Goal: Task Accomplishment & Management: Use online tool/utility

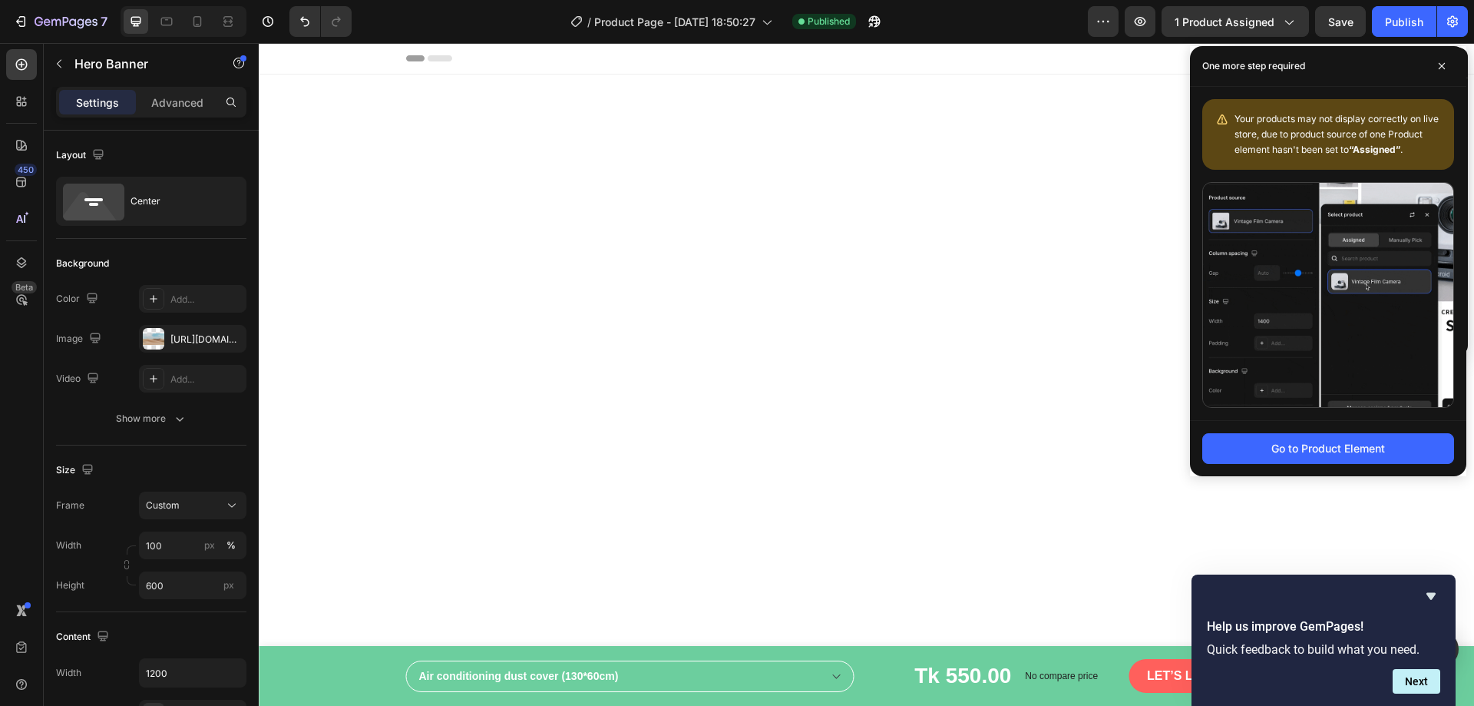
scroll to position [884, 0]
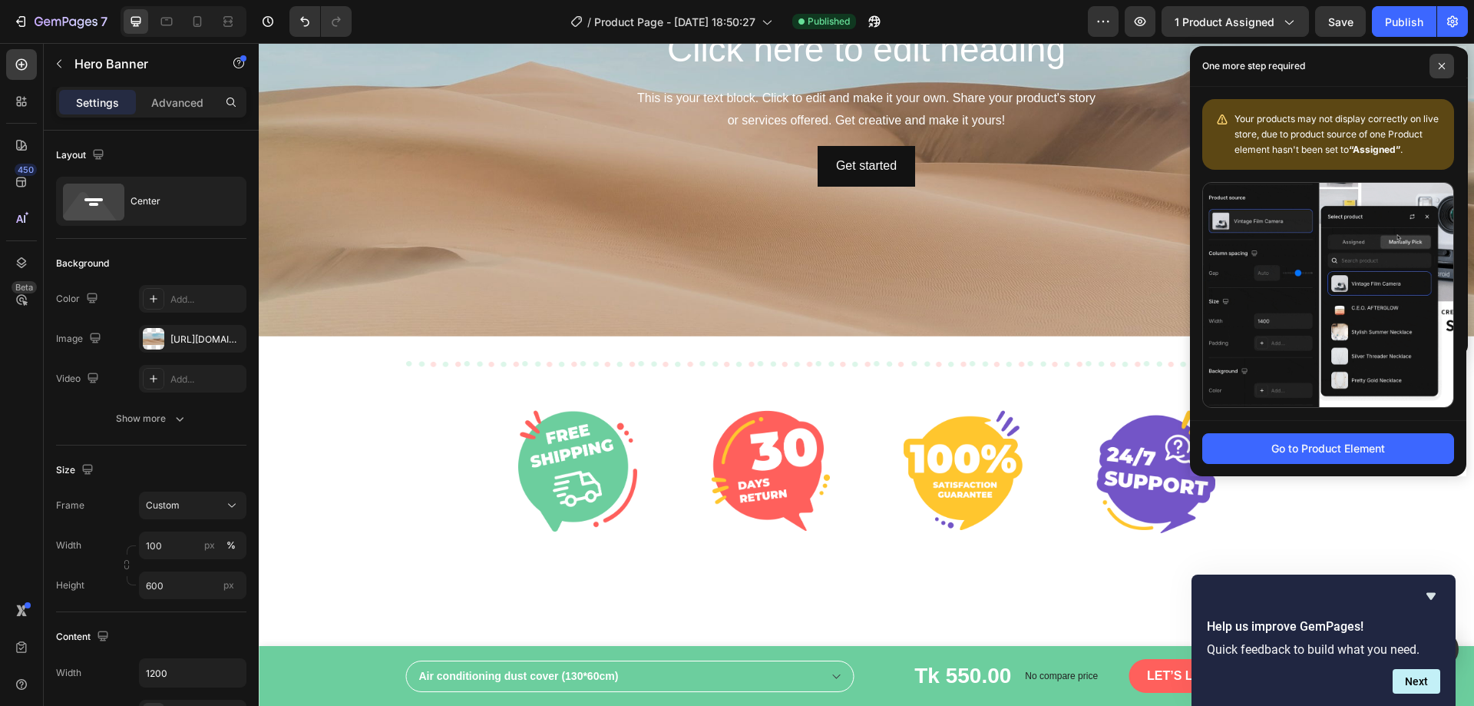
click at [1445, 60] on span at bounding box center [1442, 66] width 25 height 25
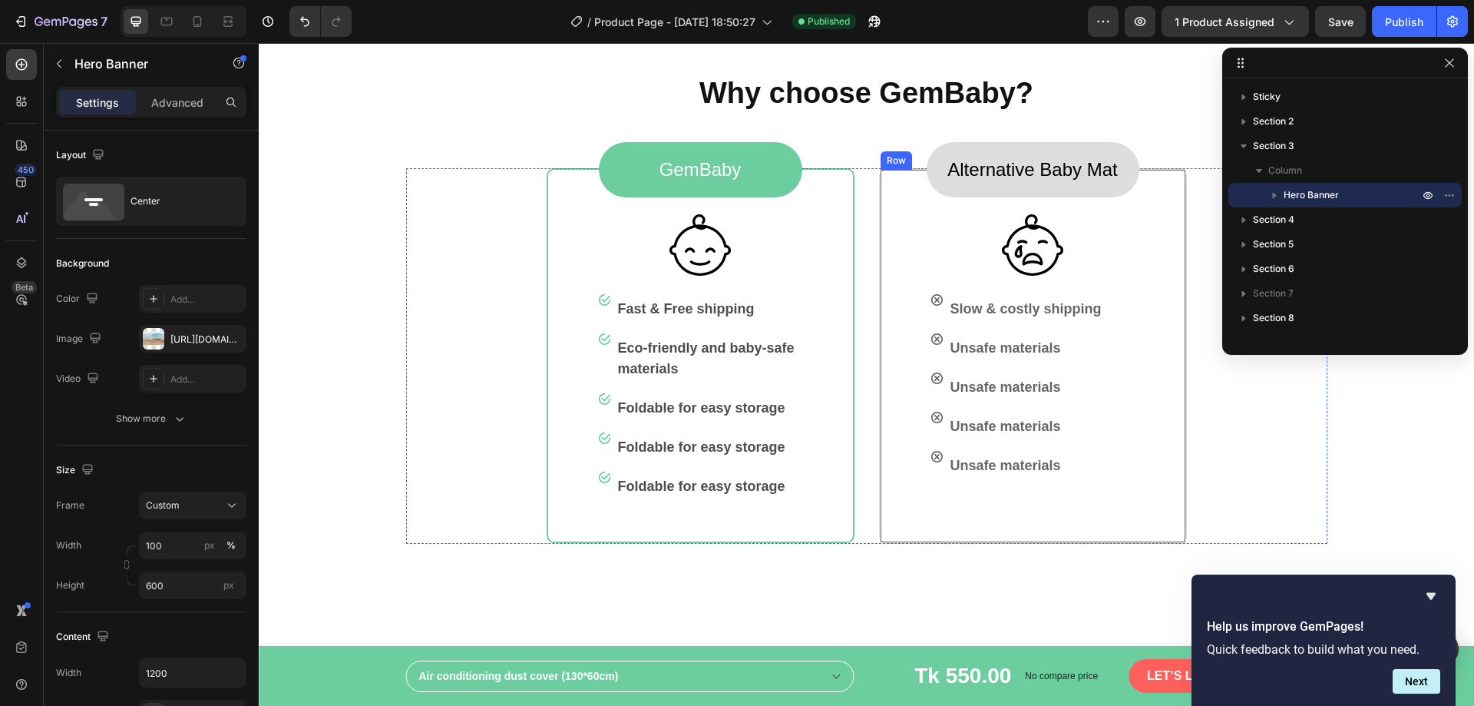
scroll to position [1766, 0]
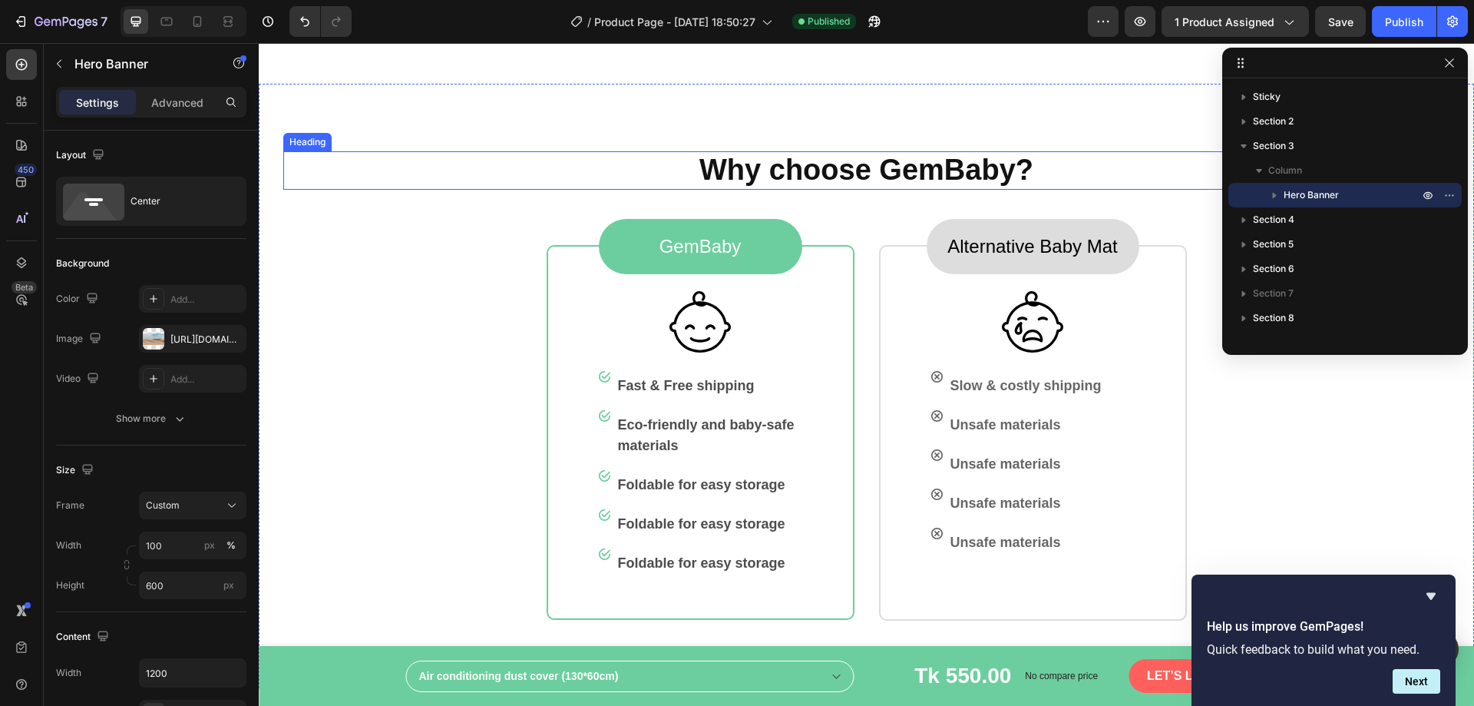
click at [871, 170] on p "Why choose GemBaby?" at bounding box center [866, 170] width 1163 height 35
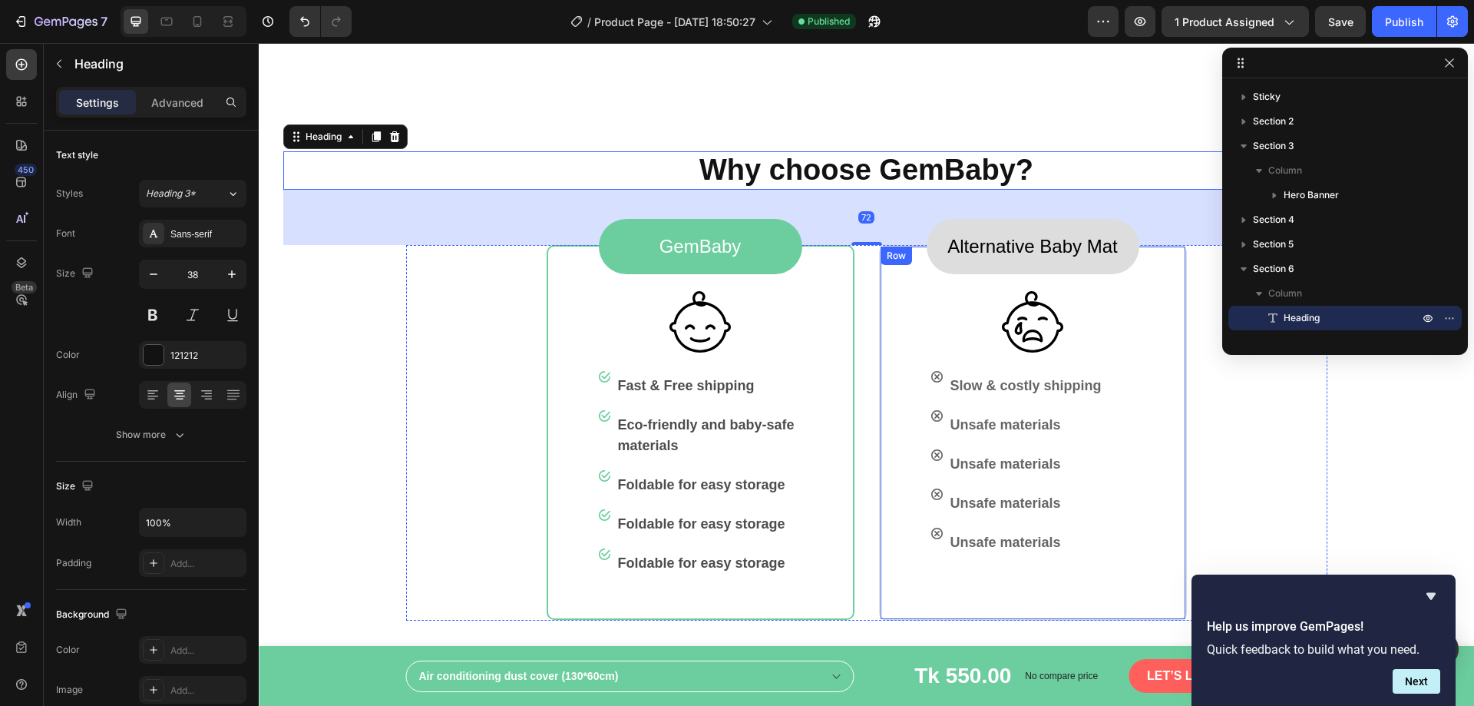
scroll to position [1689, 0]
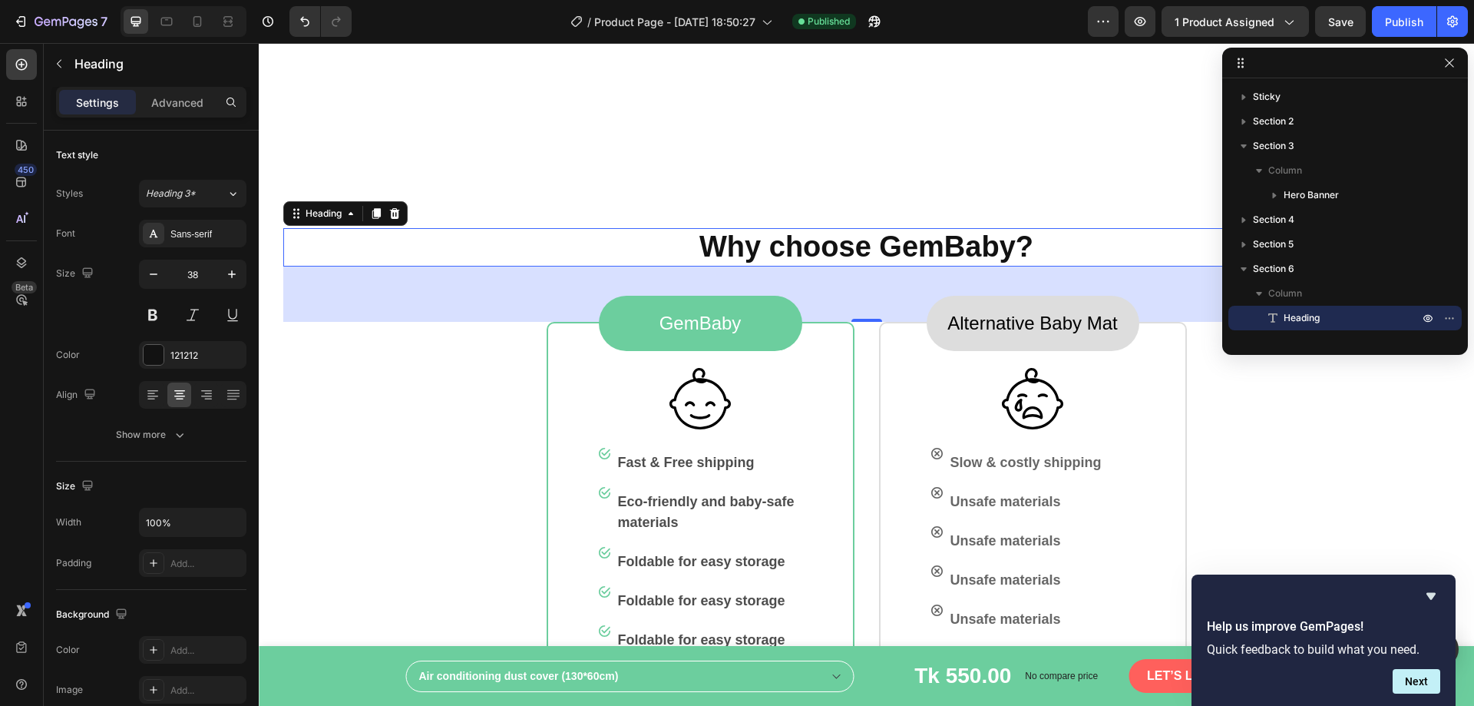
click at [923, 250] on p "Why choose GemBaby?" at bounding box center [866, 247] width 1163 height 35
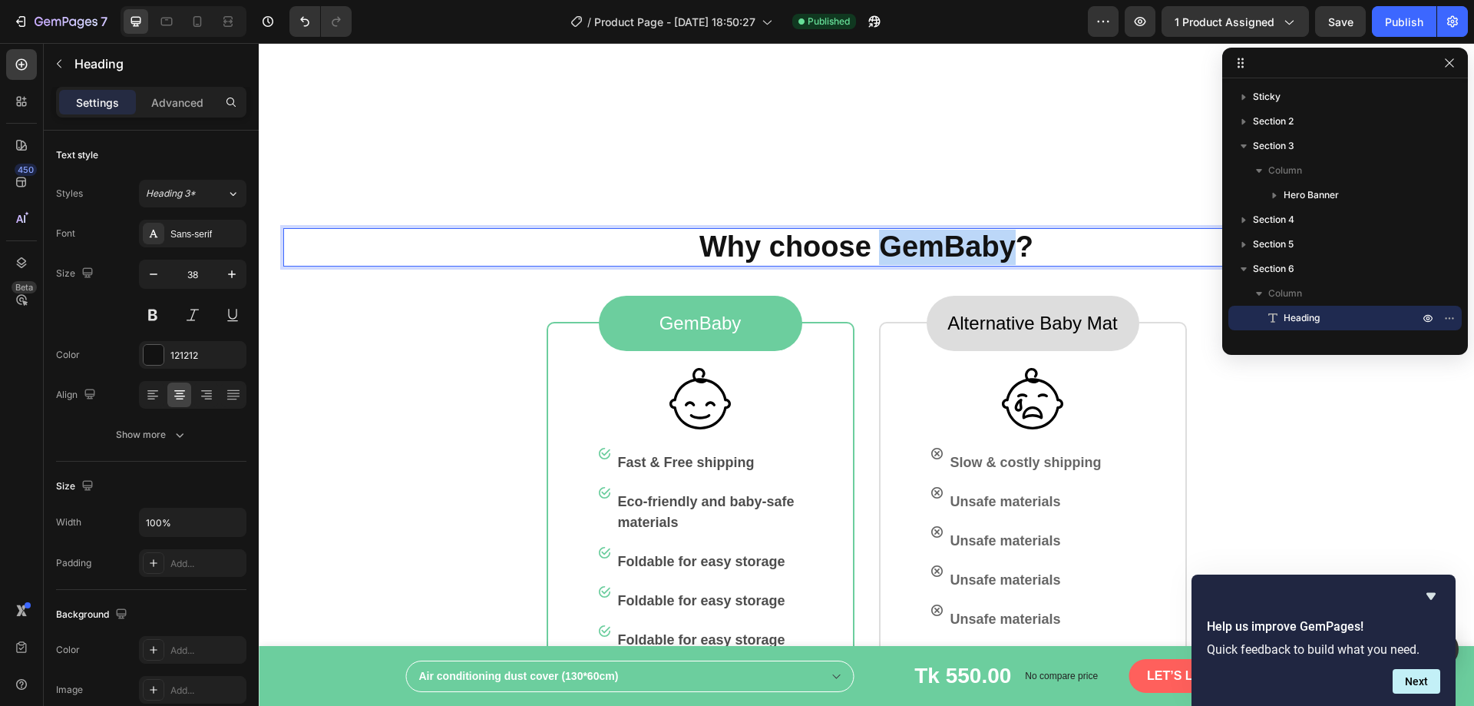
click at [923, 249] on p "Why choose GemBaby?" at bounding box center [866, 247] width 1163 height 35
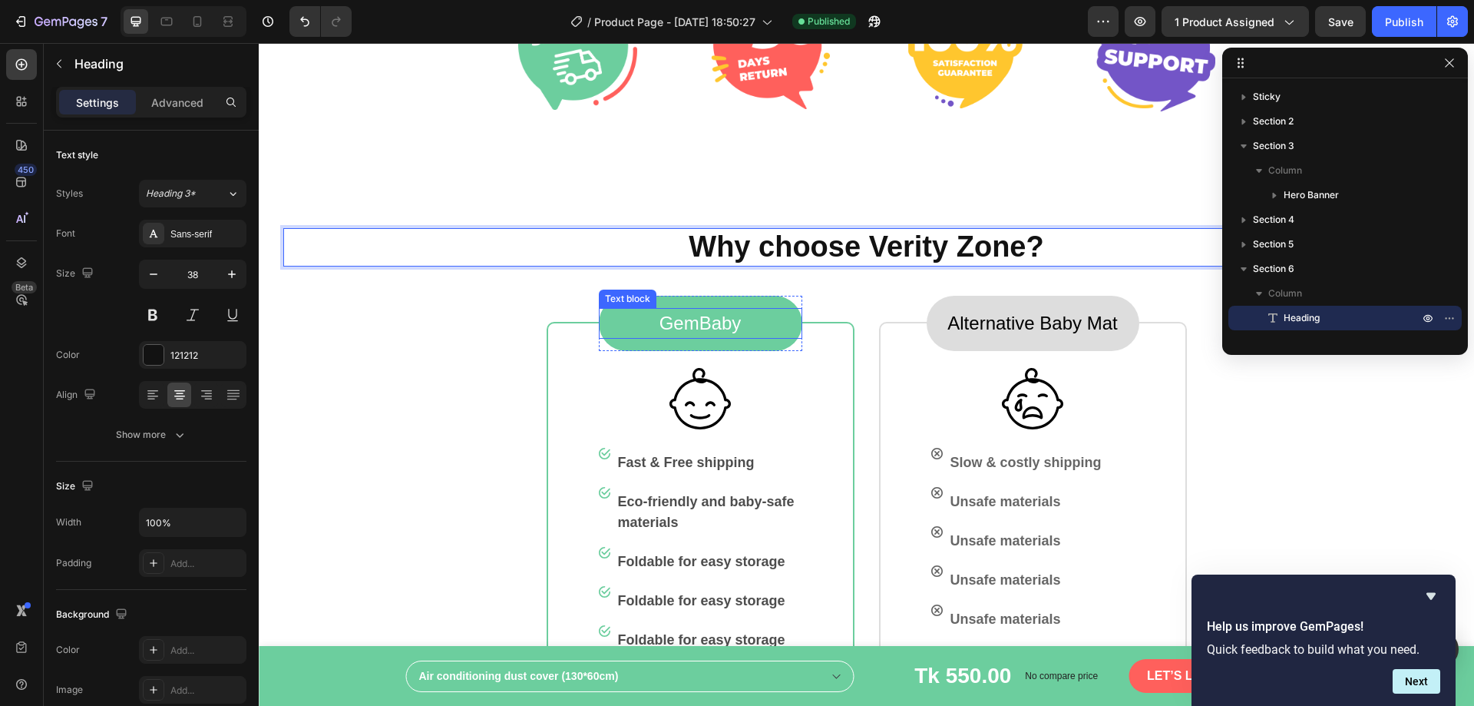
click at [689, 320] on p "GemBaby" at bounding box center [700, 323] width 200 height 28
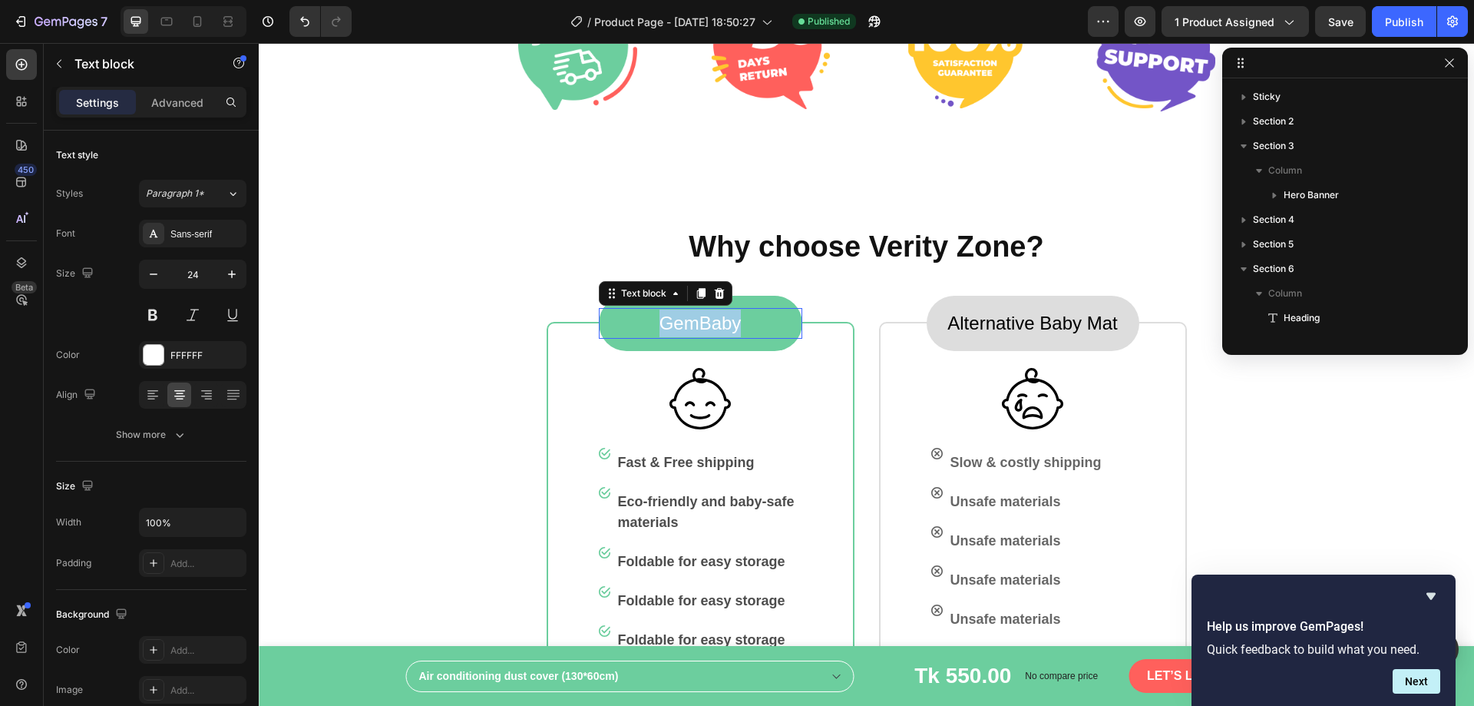
scroll to position [291, 0]
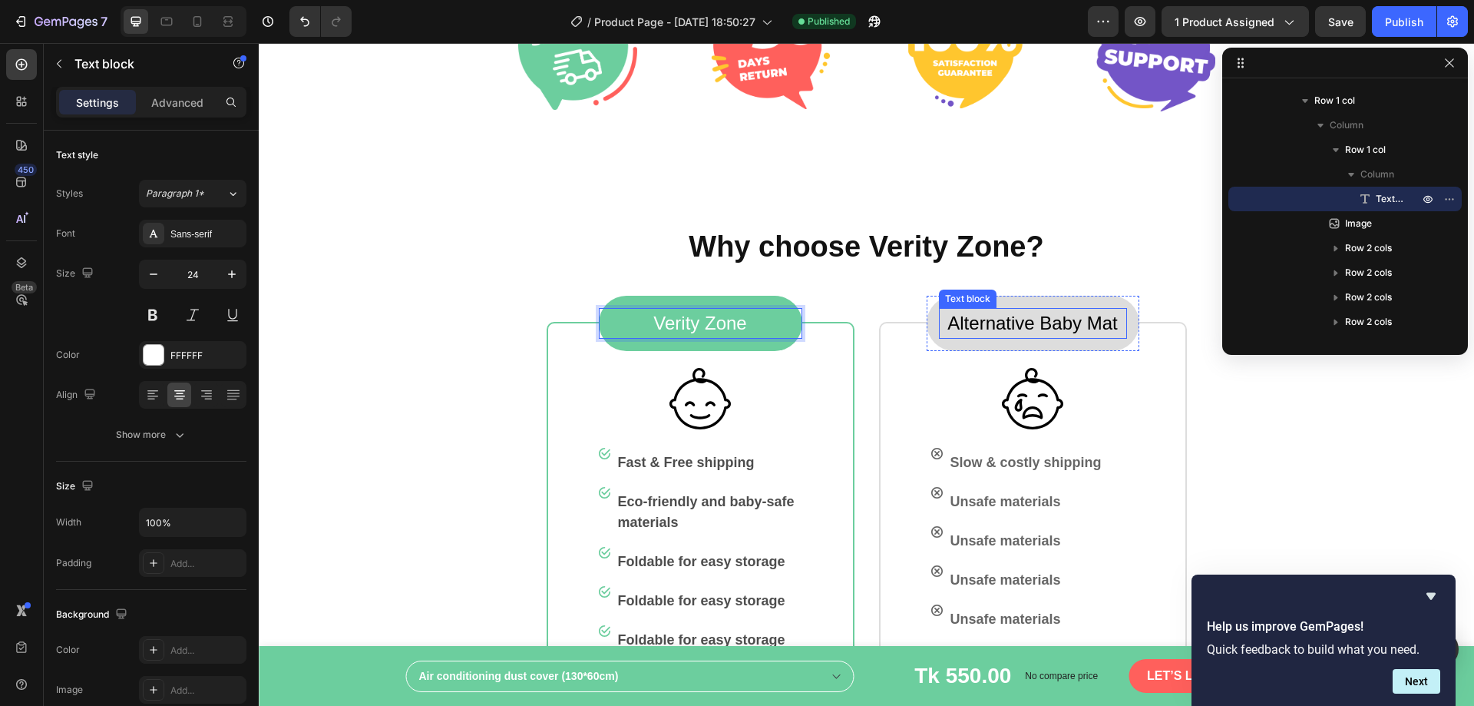
click at [973, 323] on p "Alternative Baby Mat" at bounding box center [1033, 323] width 185 height 28
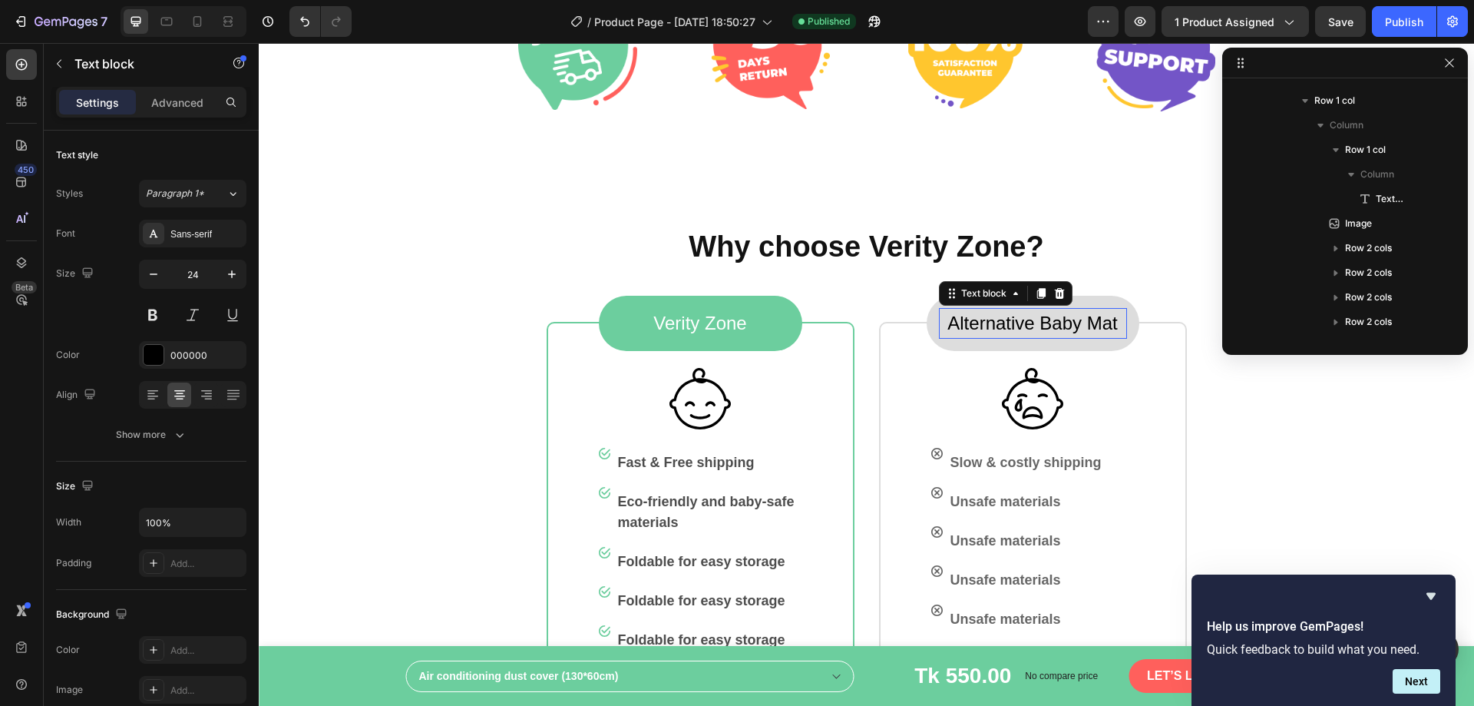
scroll to position [586, 0]
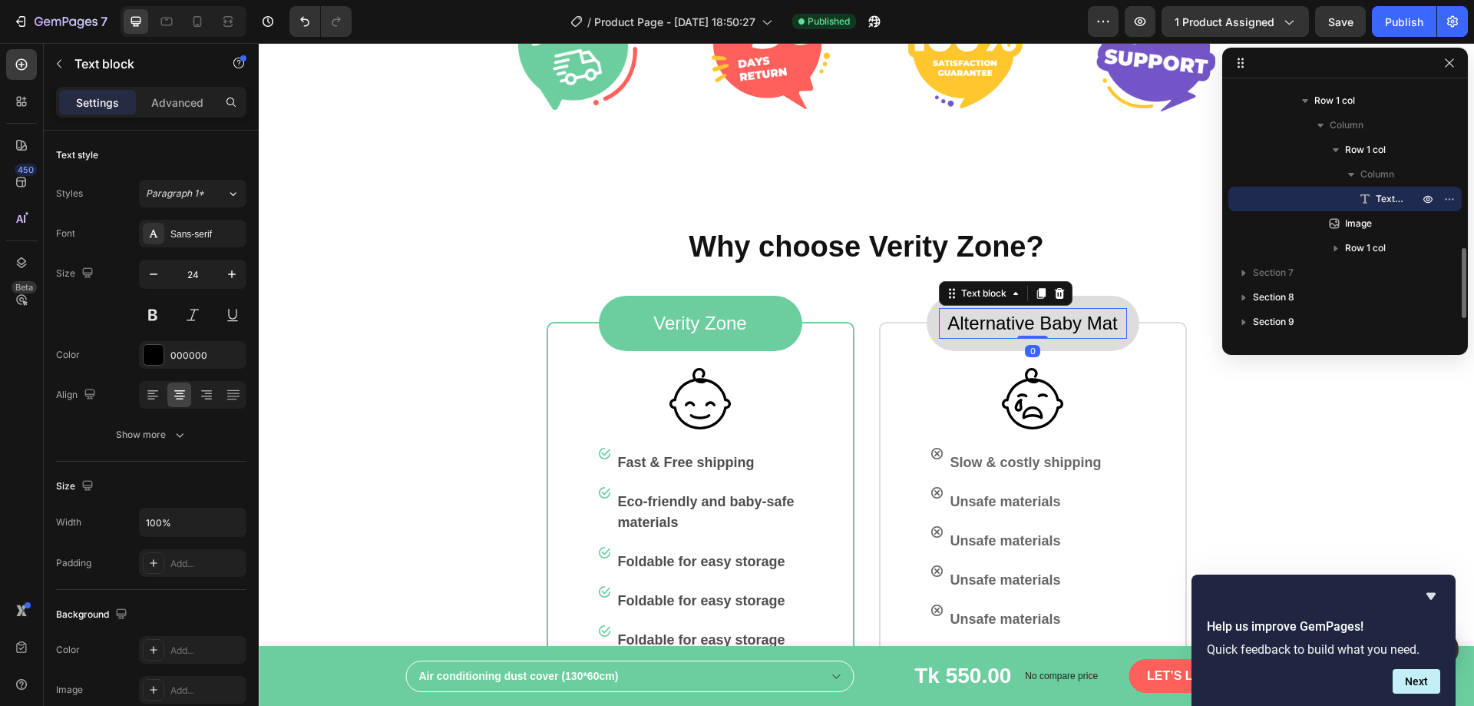
click at [1054, 321] on p "Alternative Baby Mat" at bounding box center [1033, 323] width 185 height 28
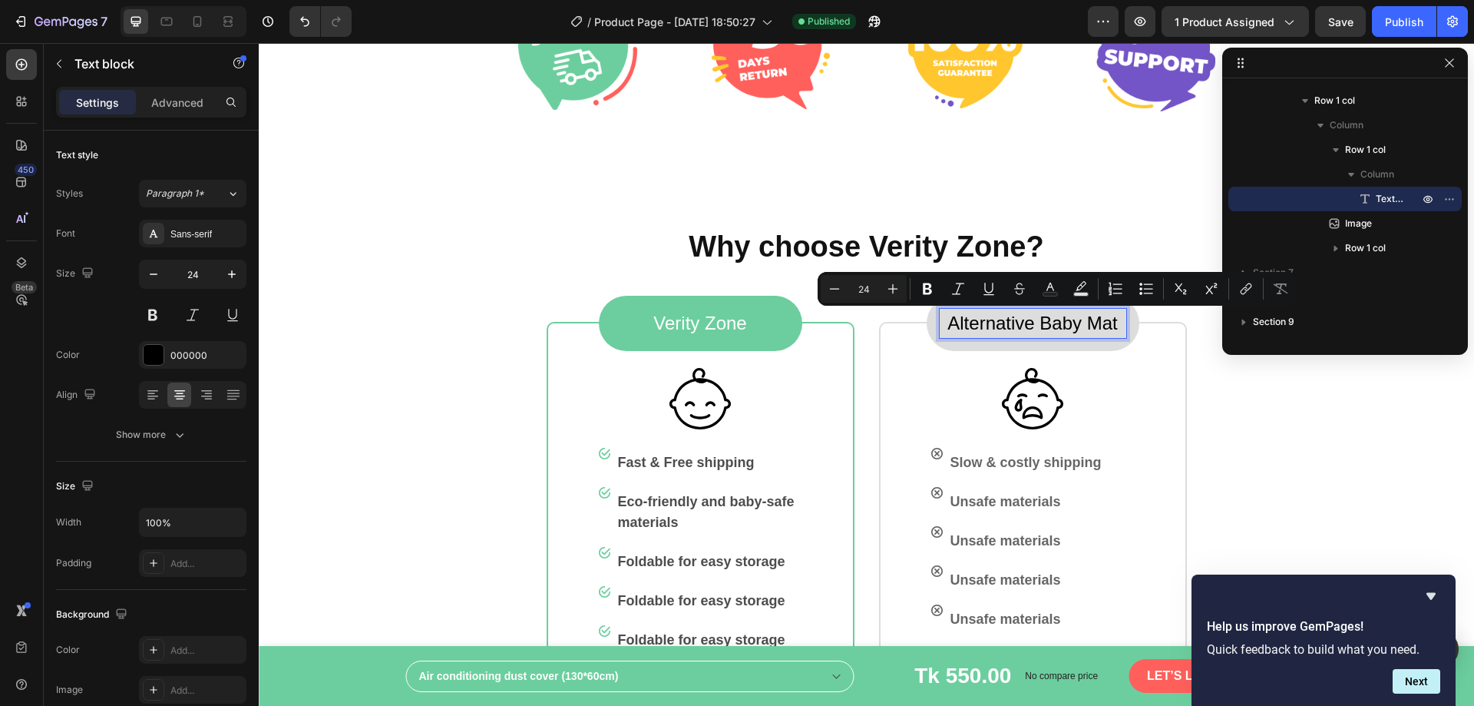
click at [1006, 323] on p "Alternative Baby Mat" at bounding box center [1033, 323] width 185 height 28
drag, startPoint x: 1034, startPoint y: 322, endPoint x: 1112, endPoint y: 332, distance: 78.9
click at [1112, 332] on p "Alternative Baby Mat" at bounding box center [1033, 323] width 185 height 28
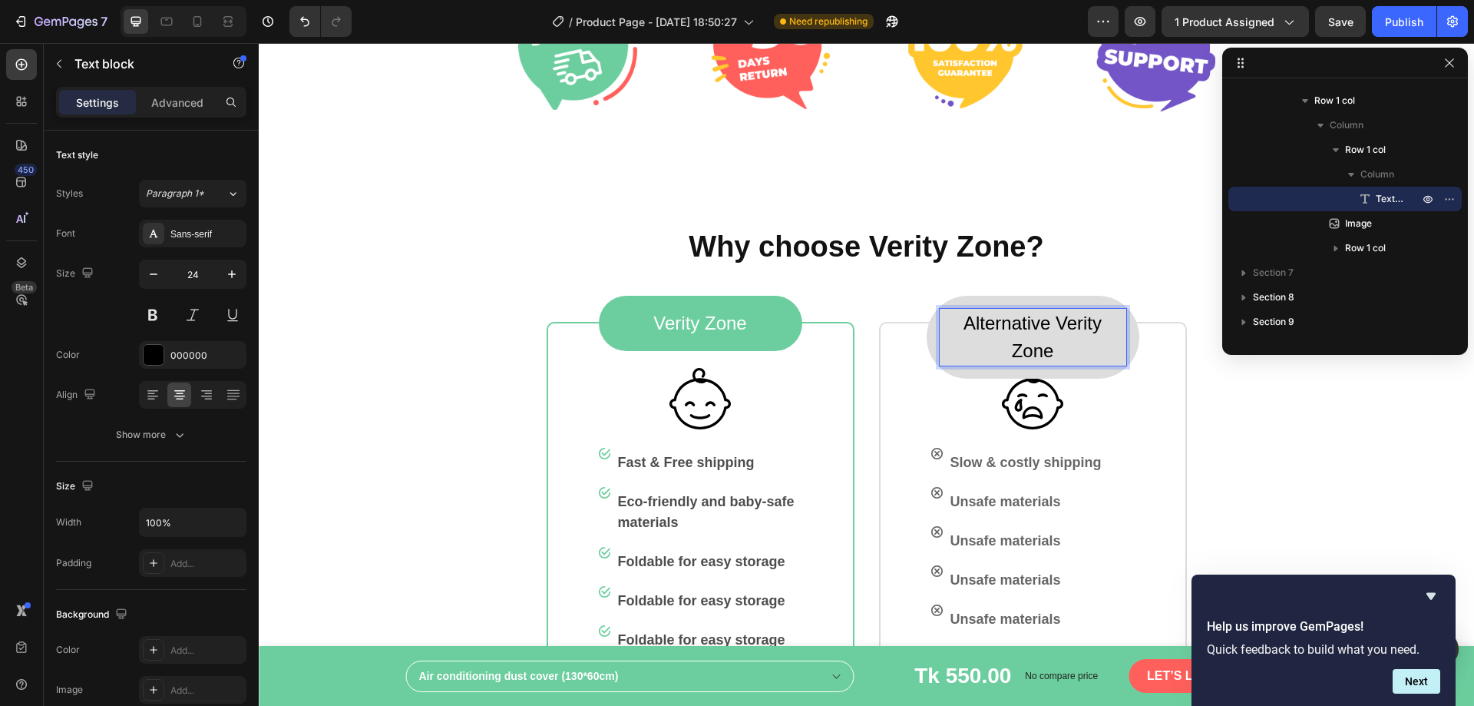
click at [1093, 335] on p "Alternative Verity Zone" at bounding box center [1033, 336] width 185 height 55
click at [1120, 336] on div "Alternative Verity Zone" at bounding box center [1033, 337] width 188 height 58
click at [998, 349] on p "Alternative Verity Zone" at bounding box center [1033, 336] width 185 height 55
click at [908, 339] on div "Alternative Verity Zone Text block 0 Row Image Image Slow & costly shipping Tex…" at bounding box center [1033, 509] width 308 height 375
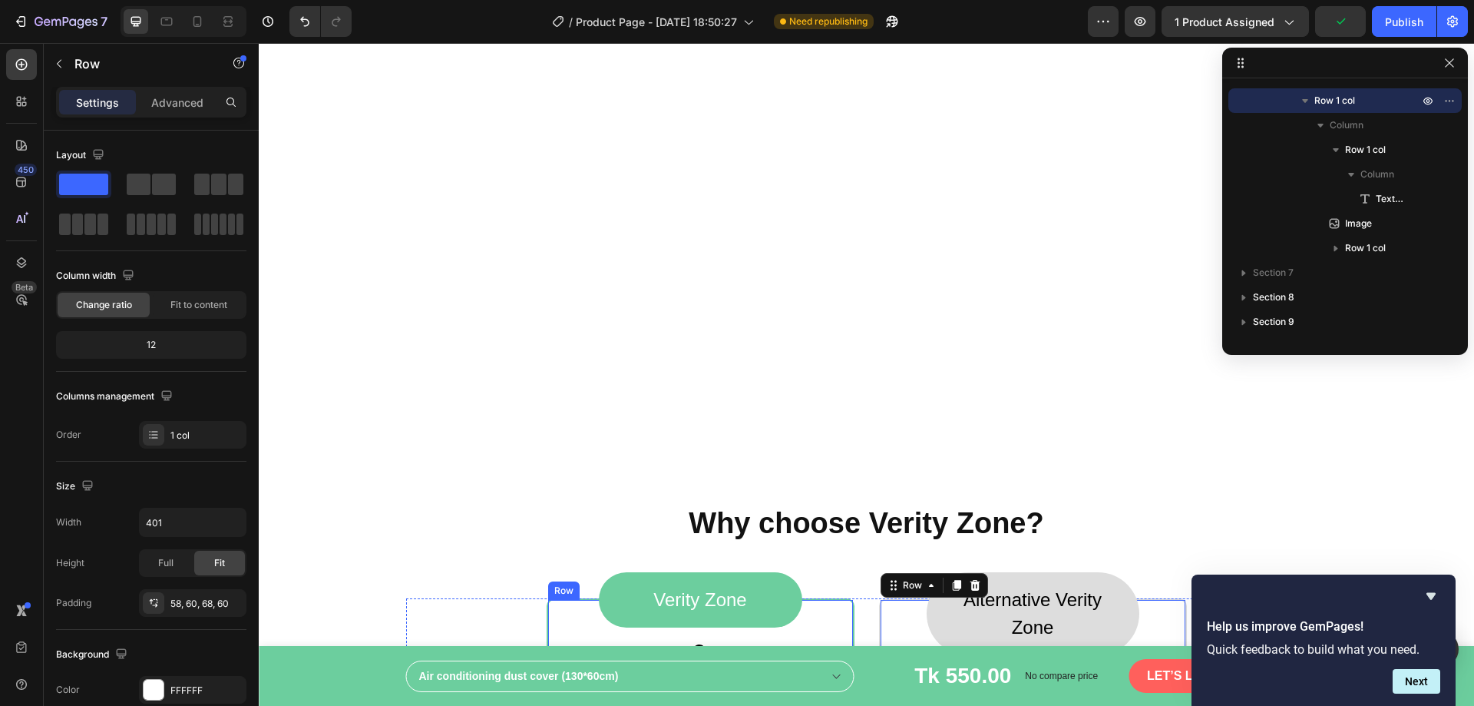
scroll to position [1843, 0]
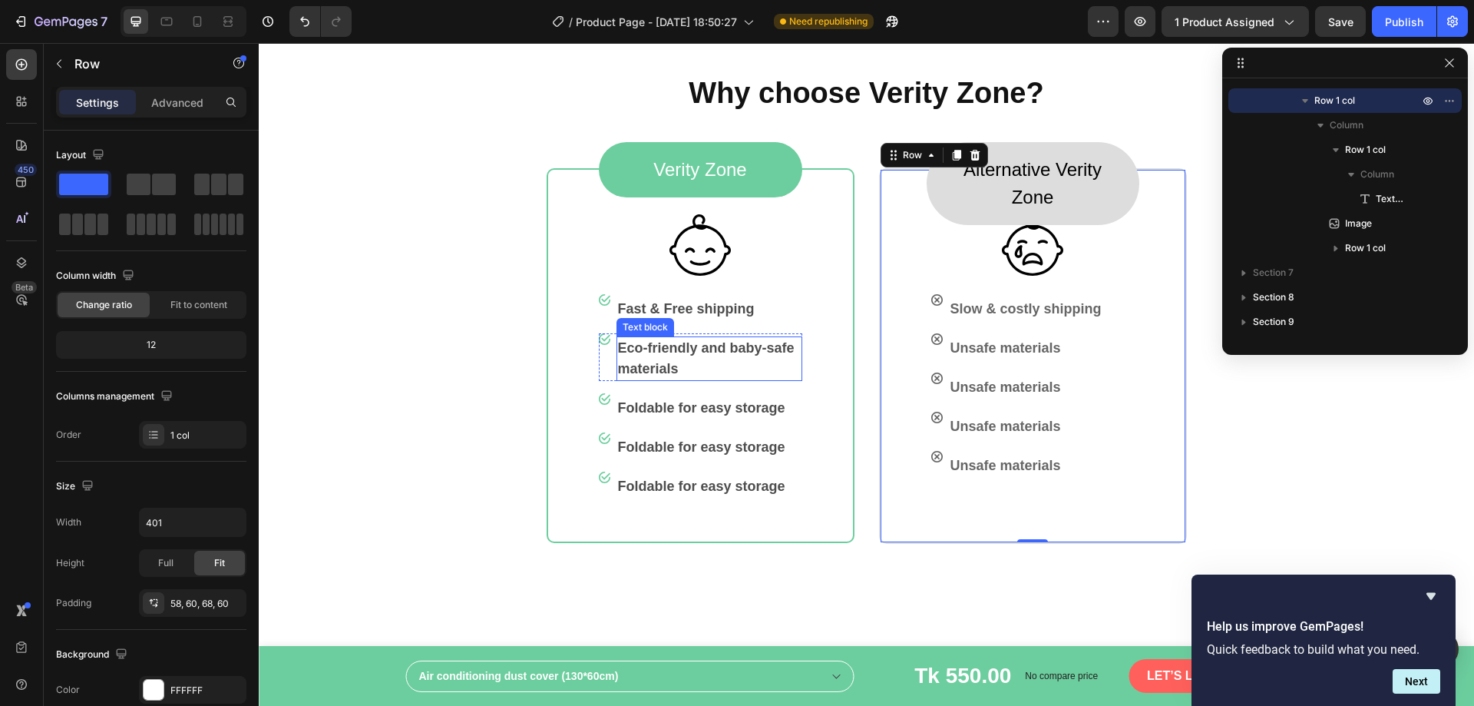
click at [690, 360] on p "Eco-friendly and baby-safe materials" at bounding box center [709, 358] width 183 height 41
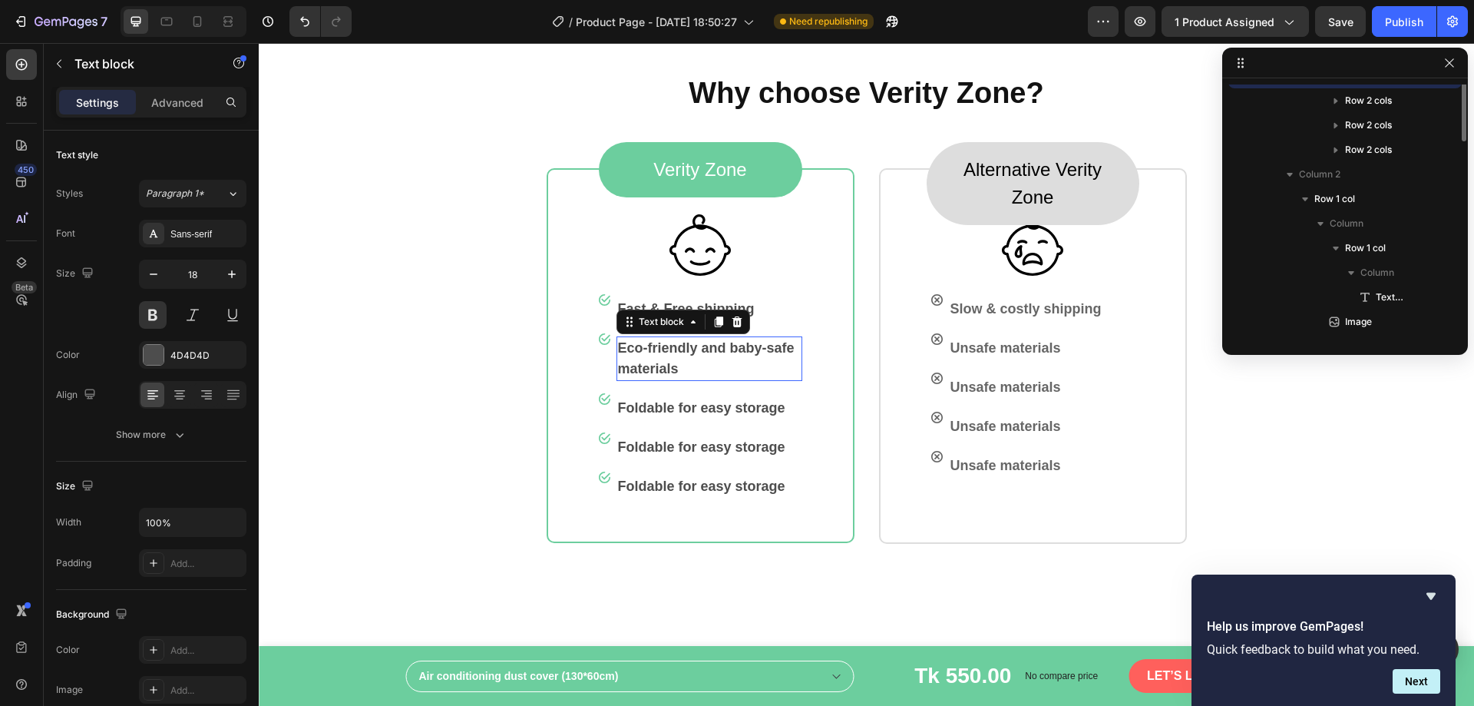
scroll to position [463, 0]
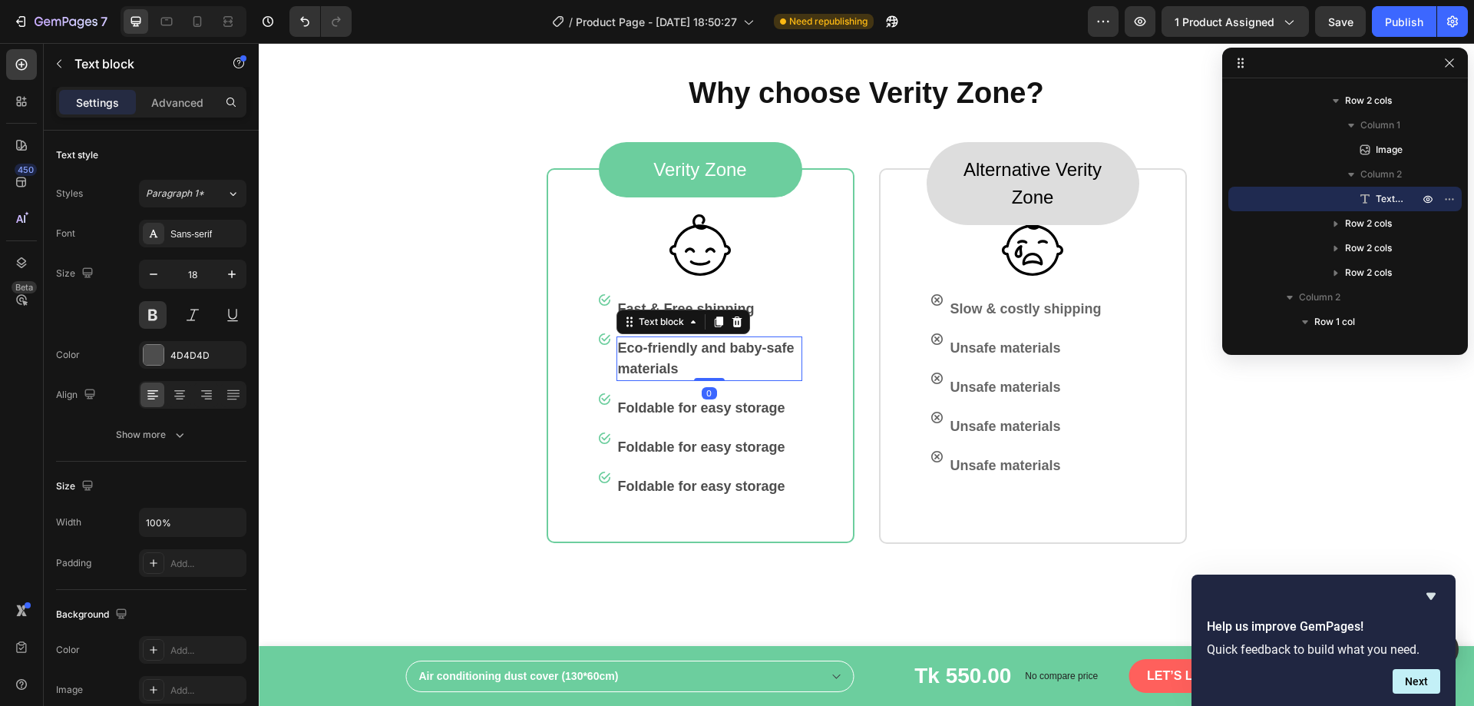
click at [703, 362] on p "Eco-friendly and baby-safe materials" at bounding box center [709, 358] width 183 height 41
click at [747, 346] on p "Eco-friendly and baby-safe materials" at bounding box center [709, 358] width 183 height 41
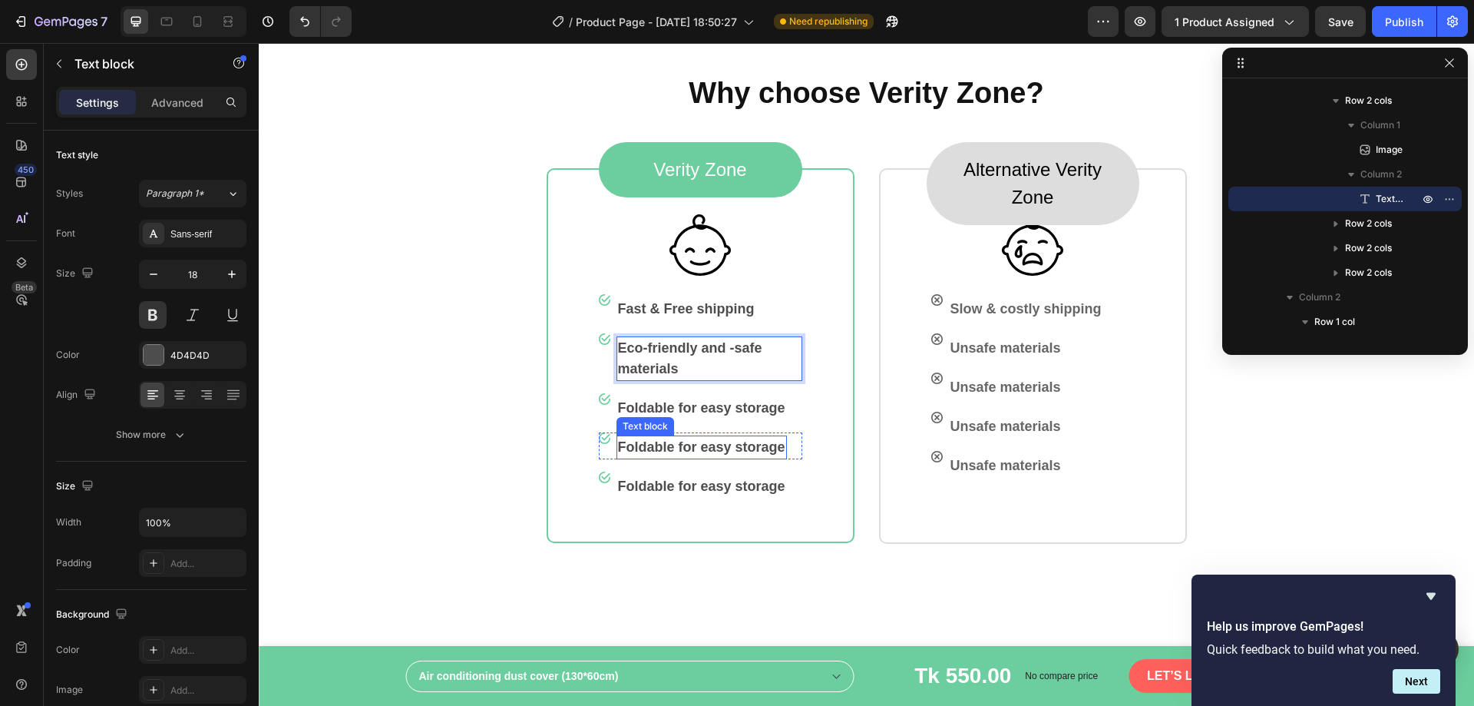
click at [720, 448] on p "Foldable for easy storage" at bounding box center [701, 447] width 167 height 21
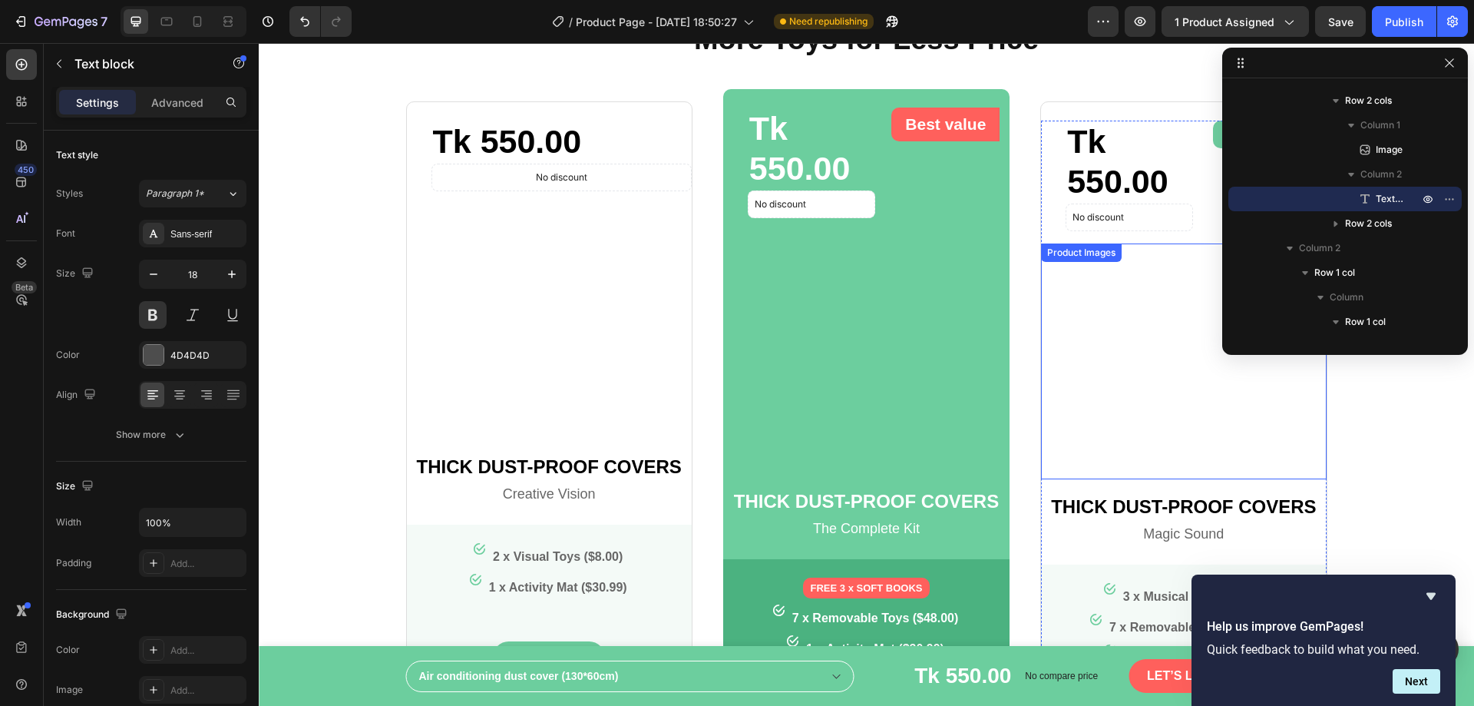
scroll to position [2687, 0]
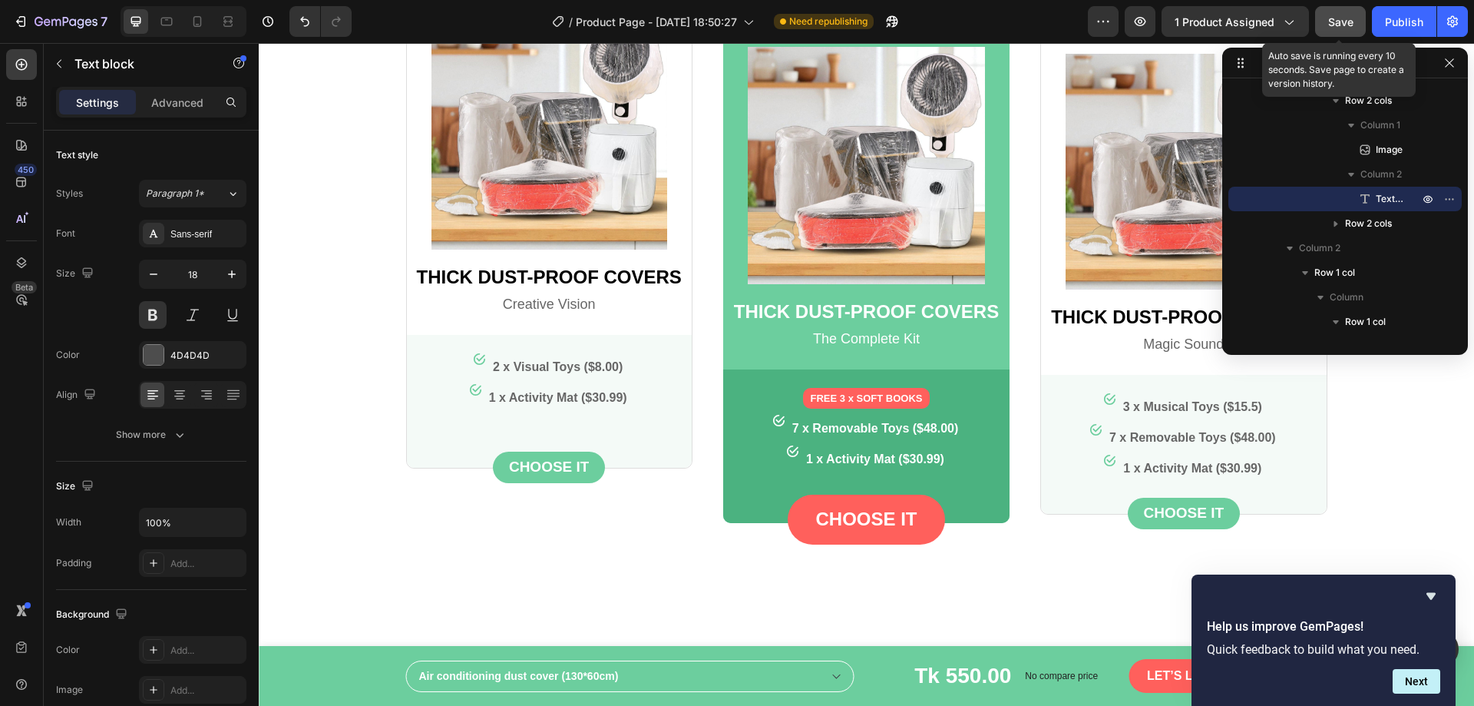
click at [1340, 24] on span "Save" at bounding box center [1340, 21] width 25 height 13
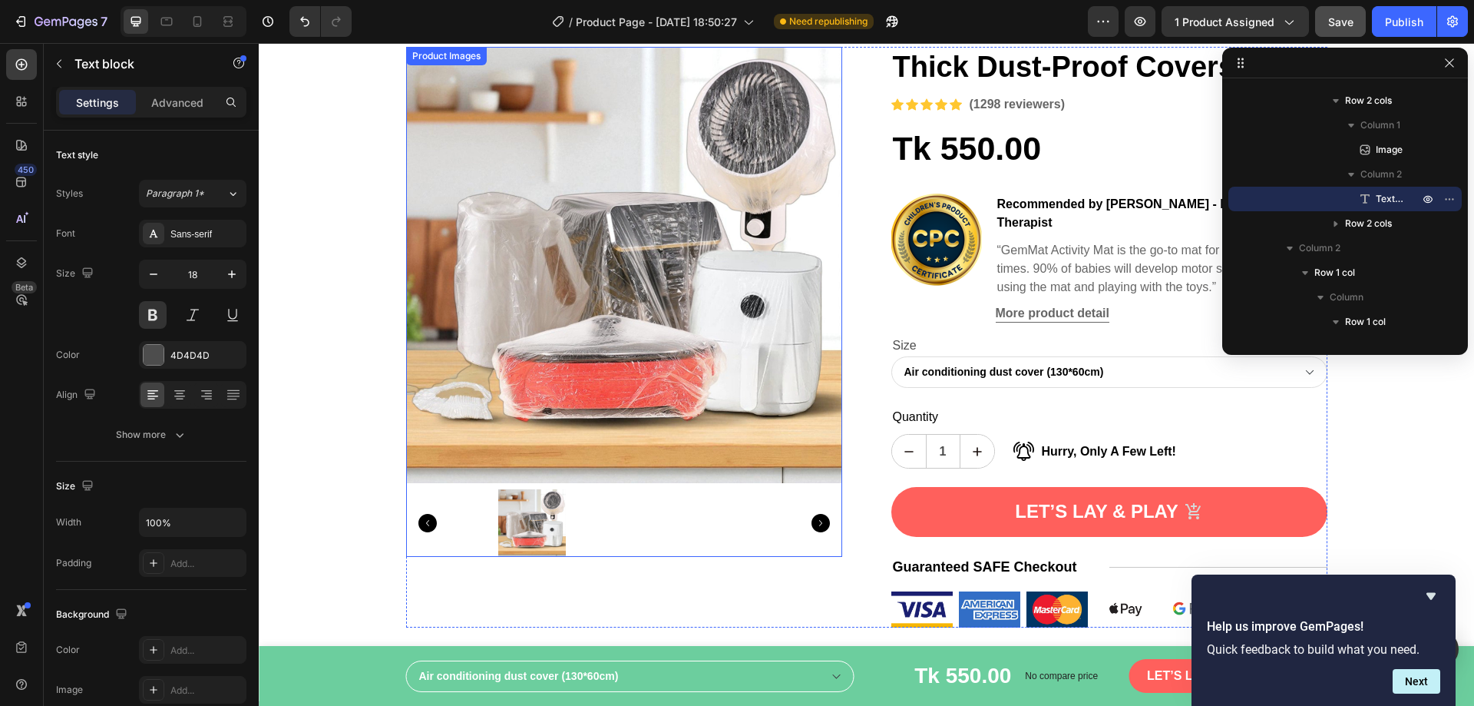
scroll to position [384, 0]
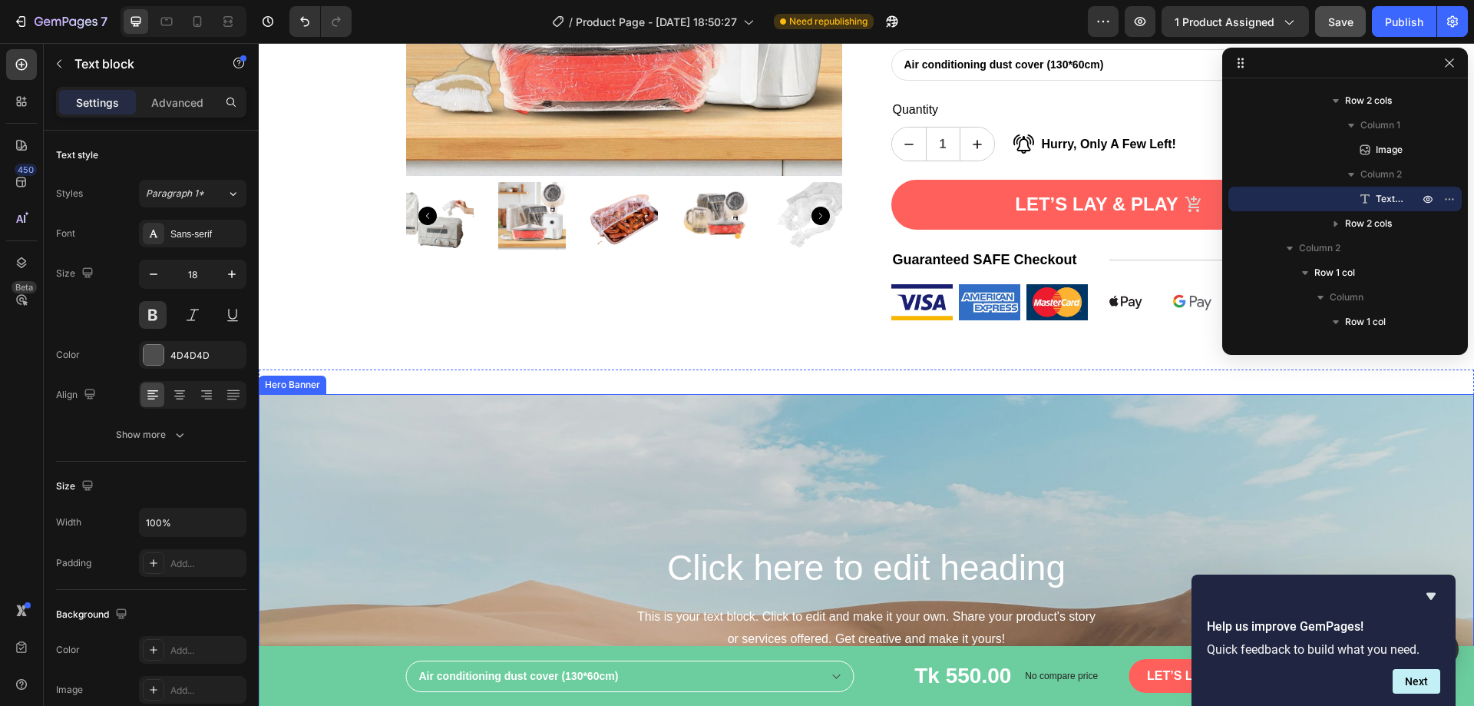
click at [617, 425] on div "Background Image" at bounding box center [866, 624] width 1215 height 461
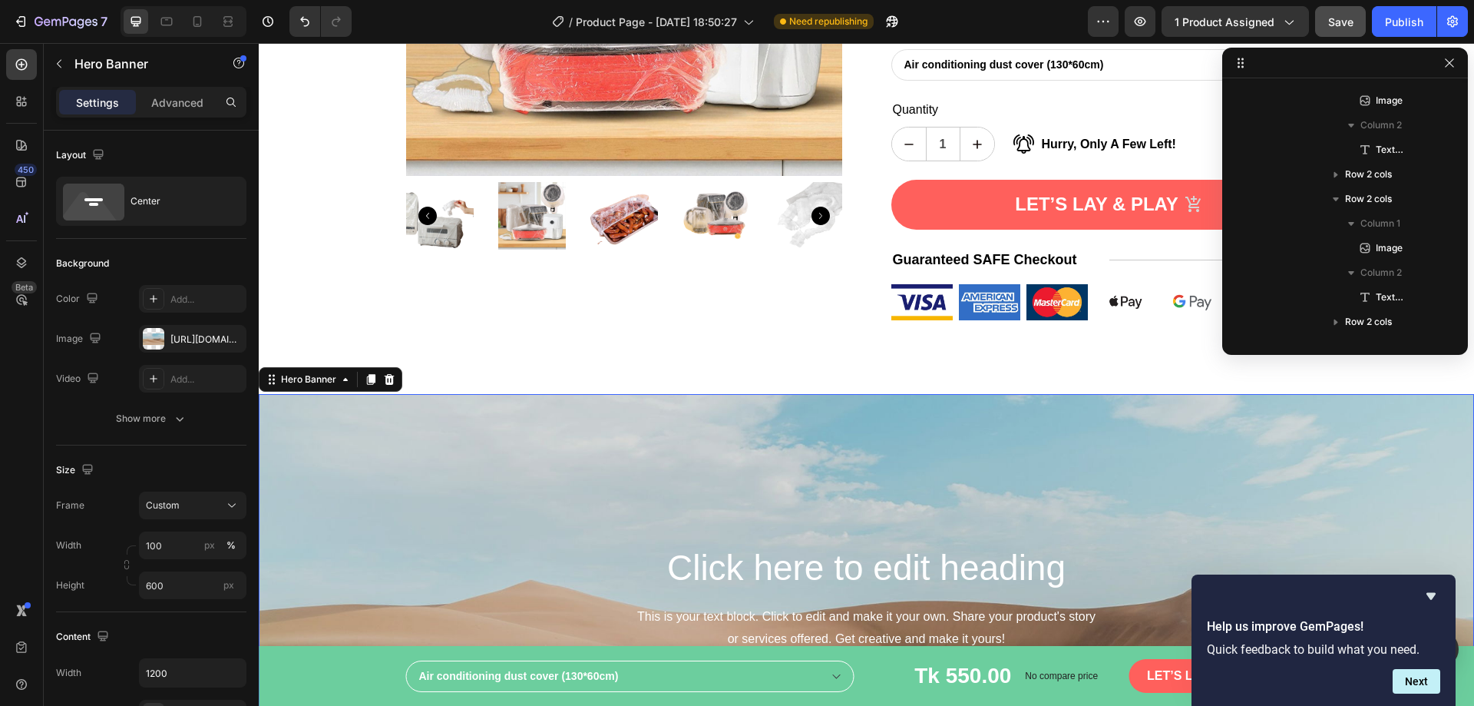
scroll to position [0, 0]
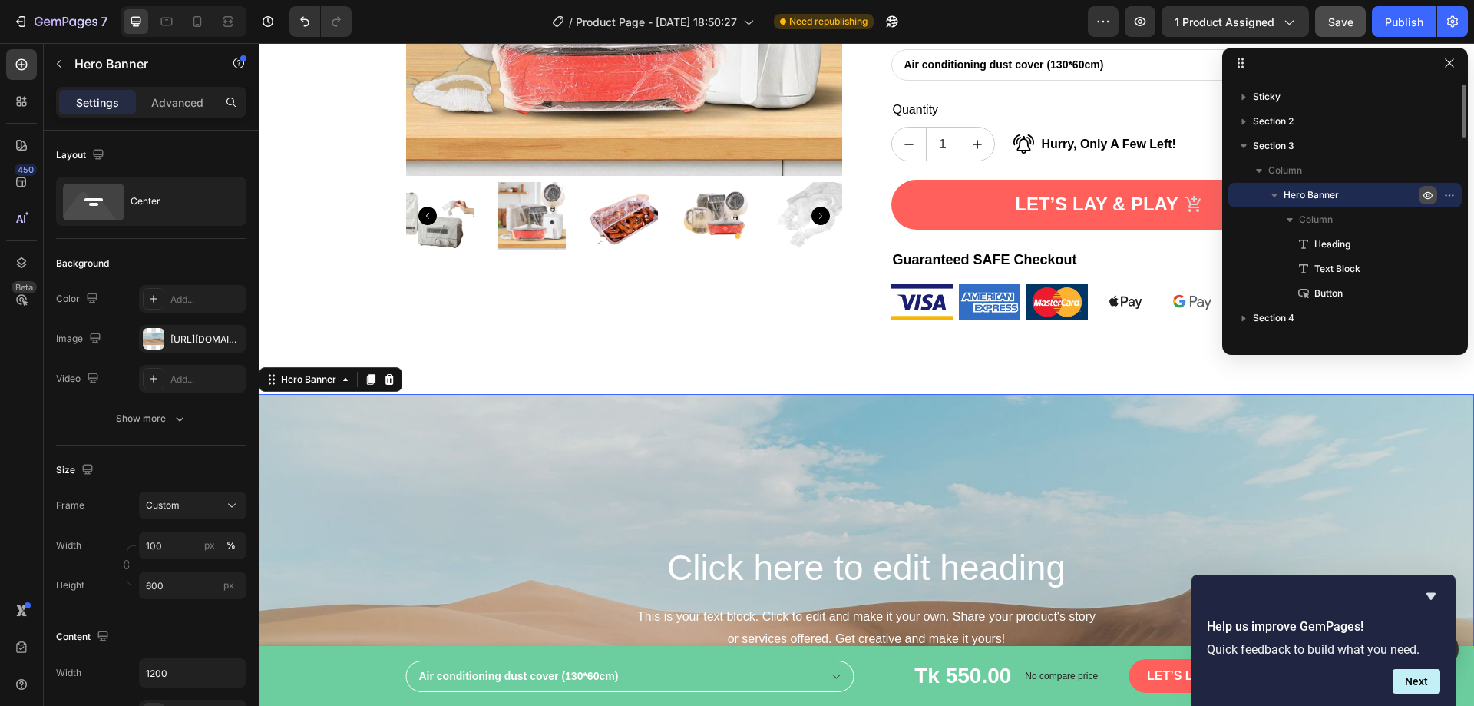
click at [1428, 193] on icon "button" at bounding box center [1428, 195] width 12 height 12
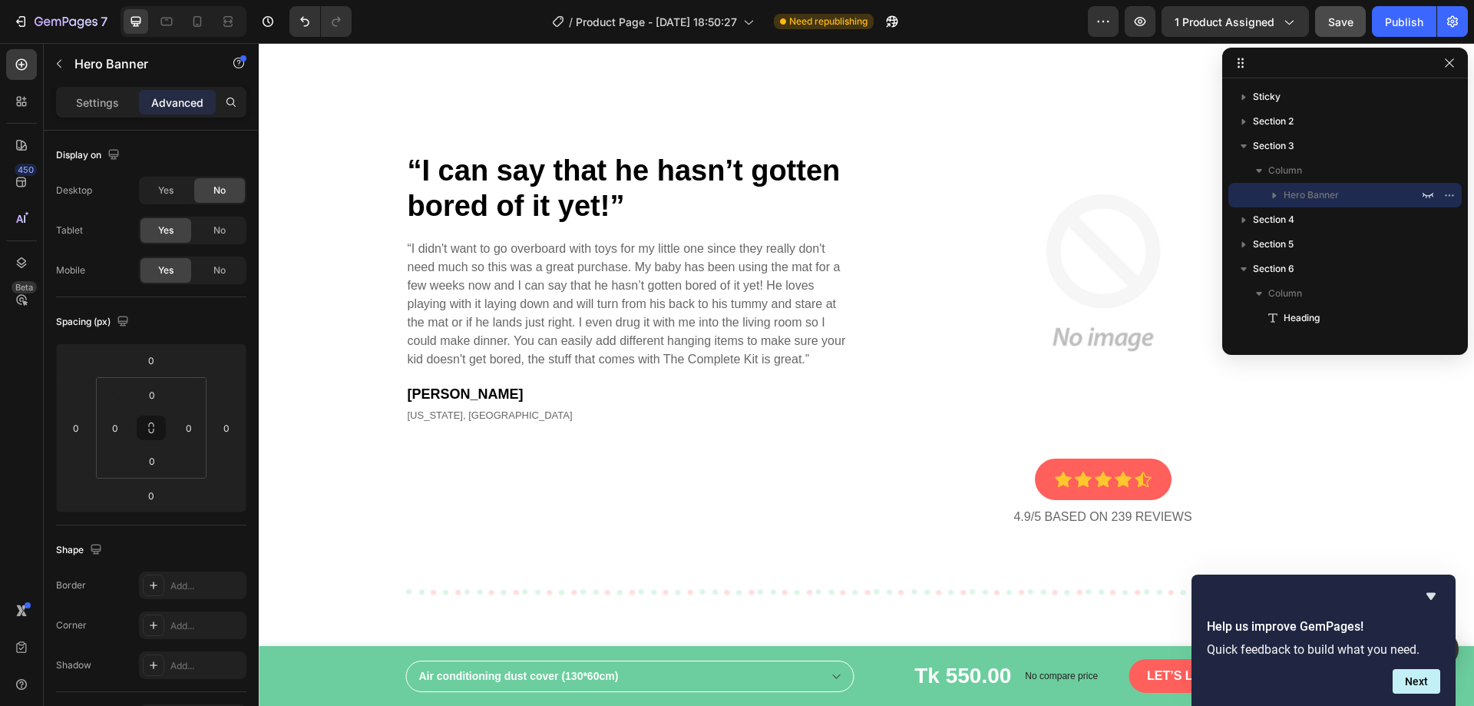
scroll to position [2994, 0]
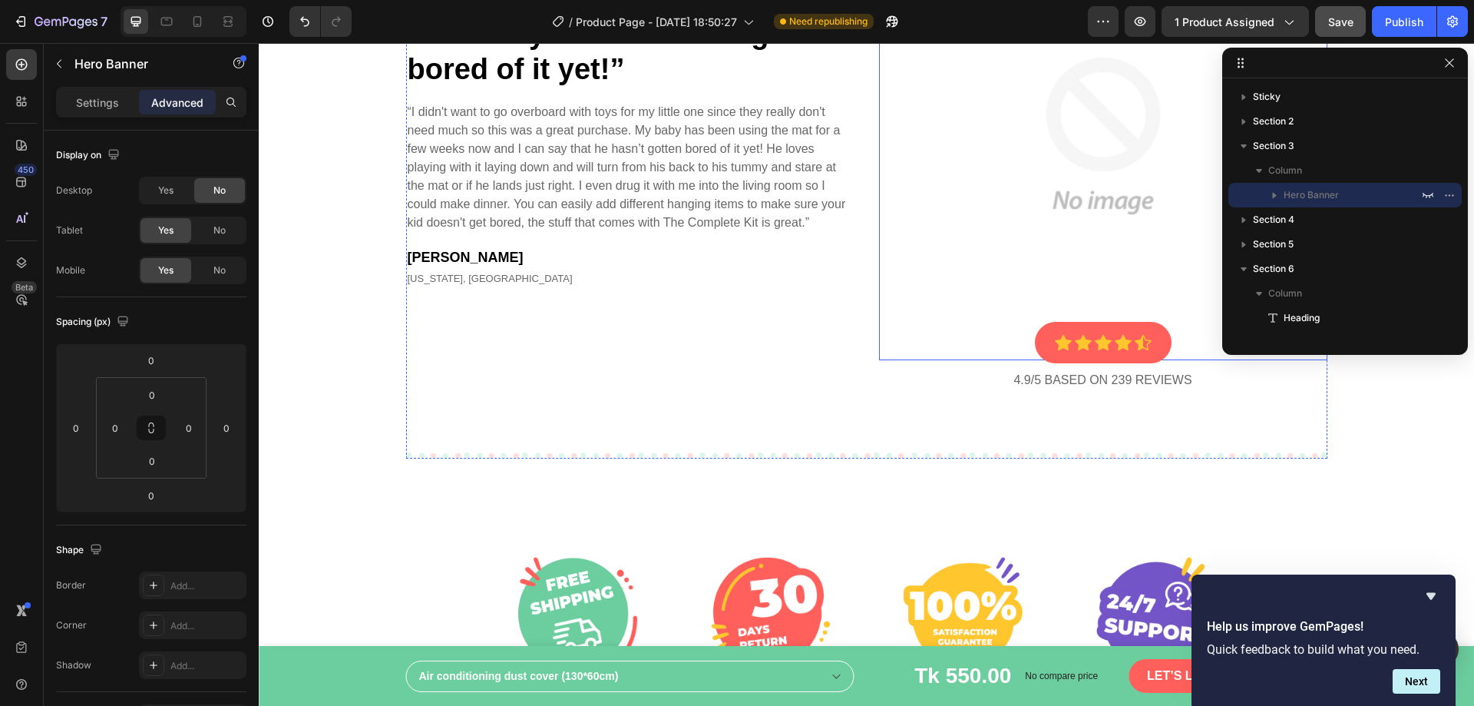
click at [899, 313] on img at bounding box center [1103, 136] width 448 height 448
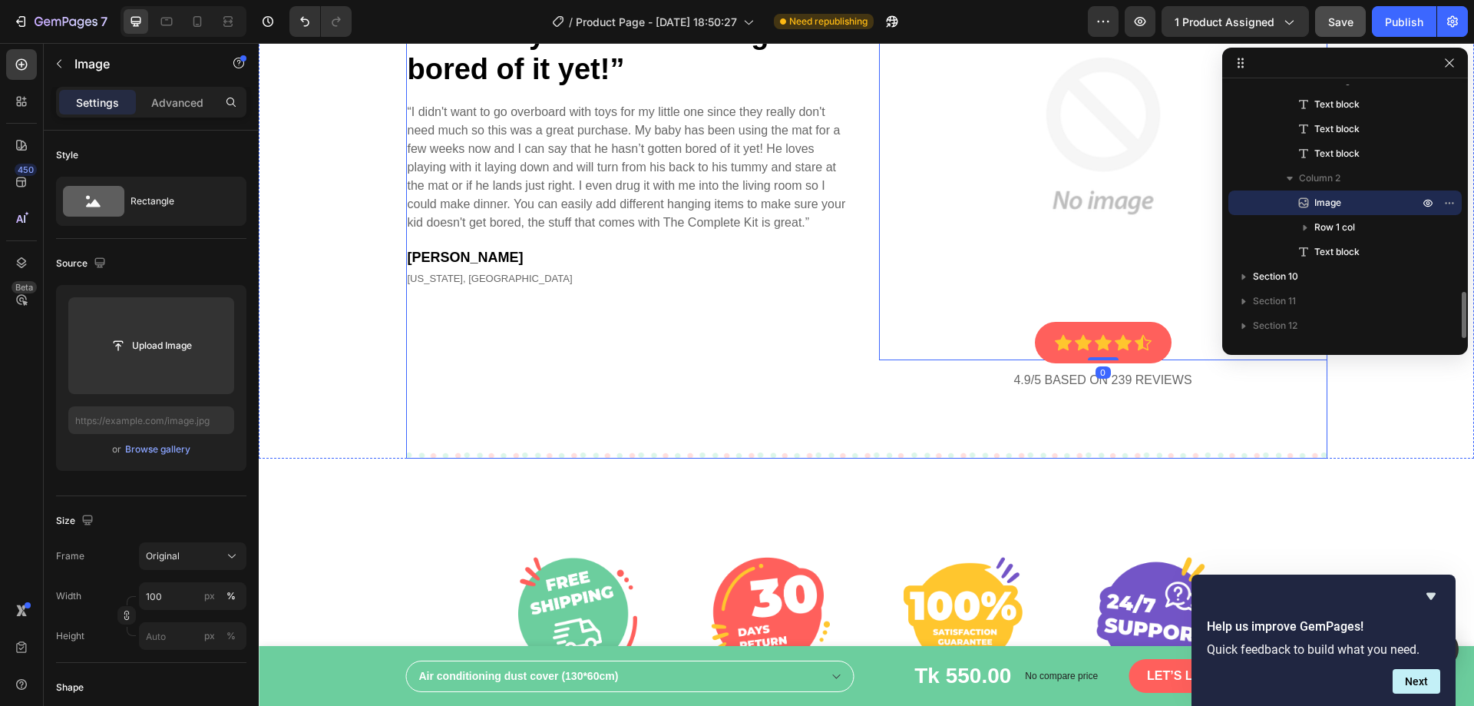
click at [815, 319] on div "“I can say that he hasn’t gotten bored of it yet!” Heading “I didn't want to go…" at bounding box center [630, 151] width 448 height 479
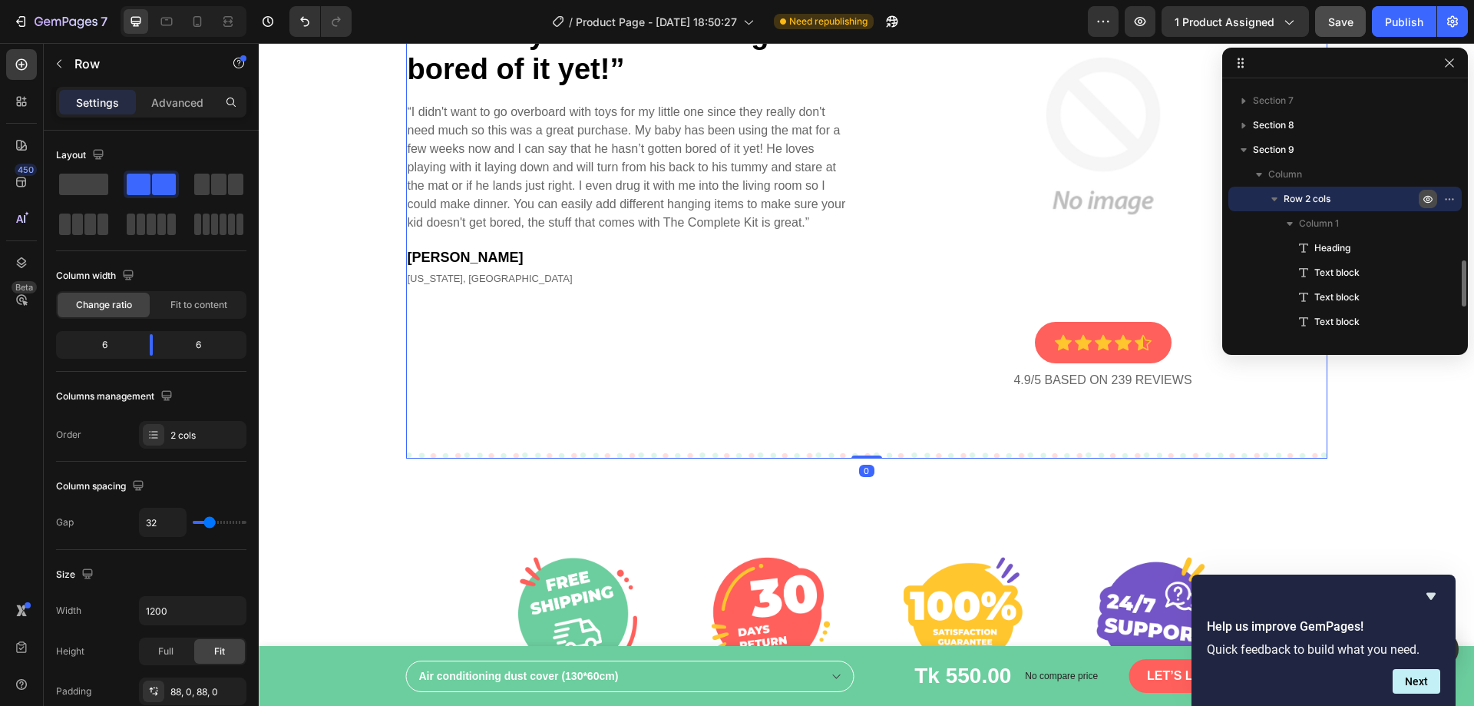
scroll to position [2610, 0]
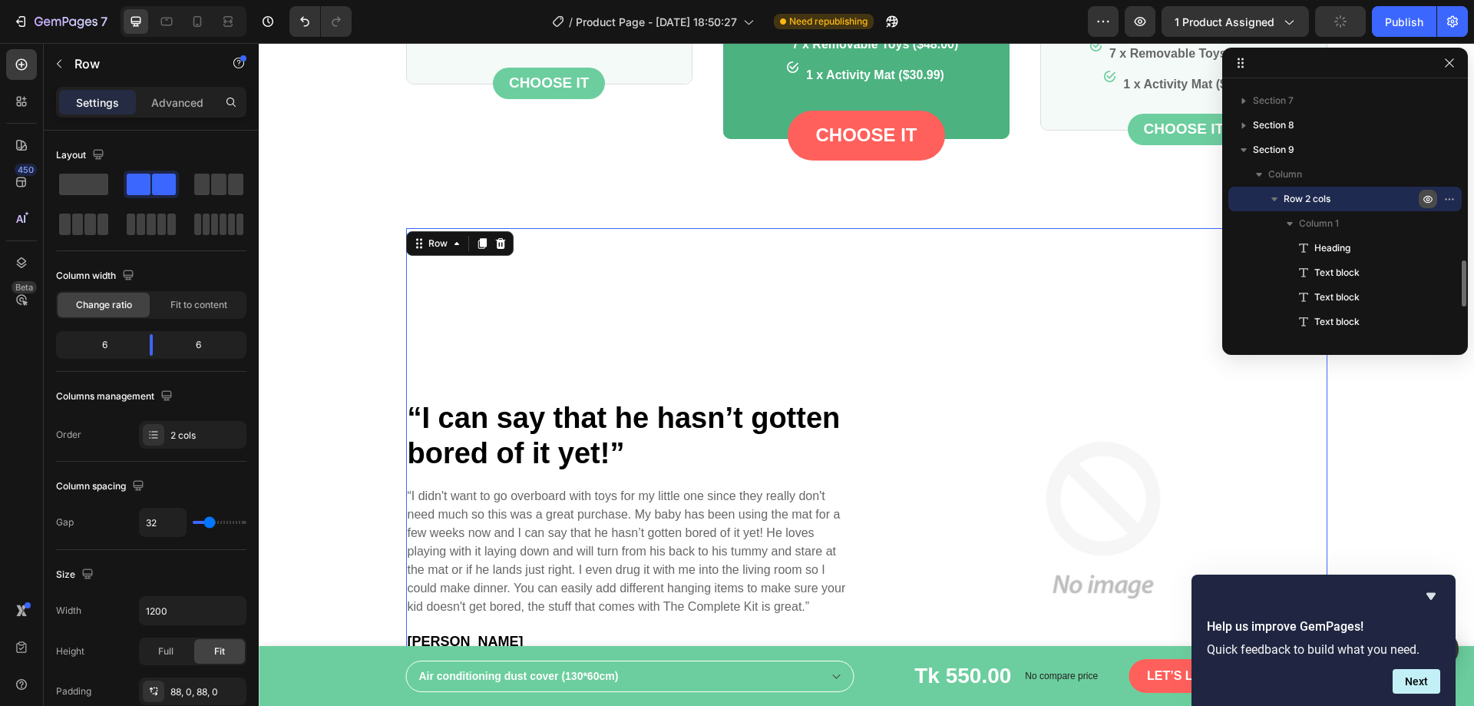
click at [1423, 198] on icon "button" at bounding box center [1428, 199] width 12 height 12
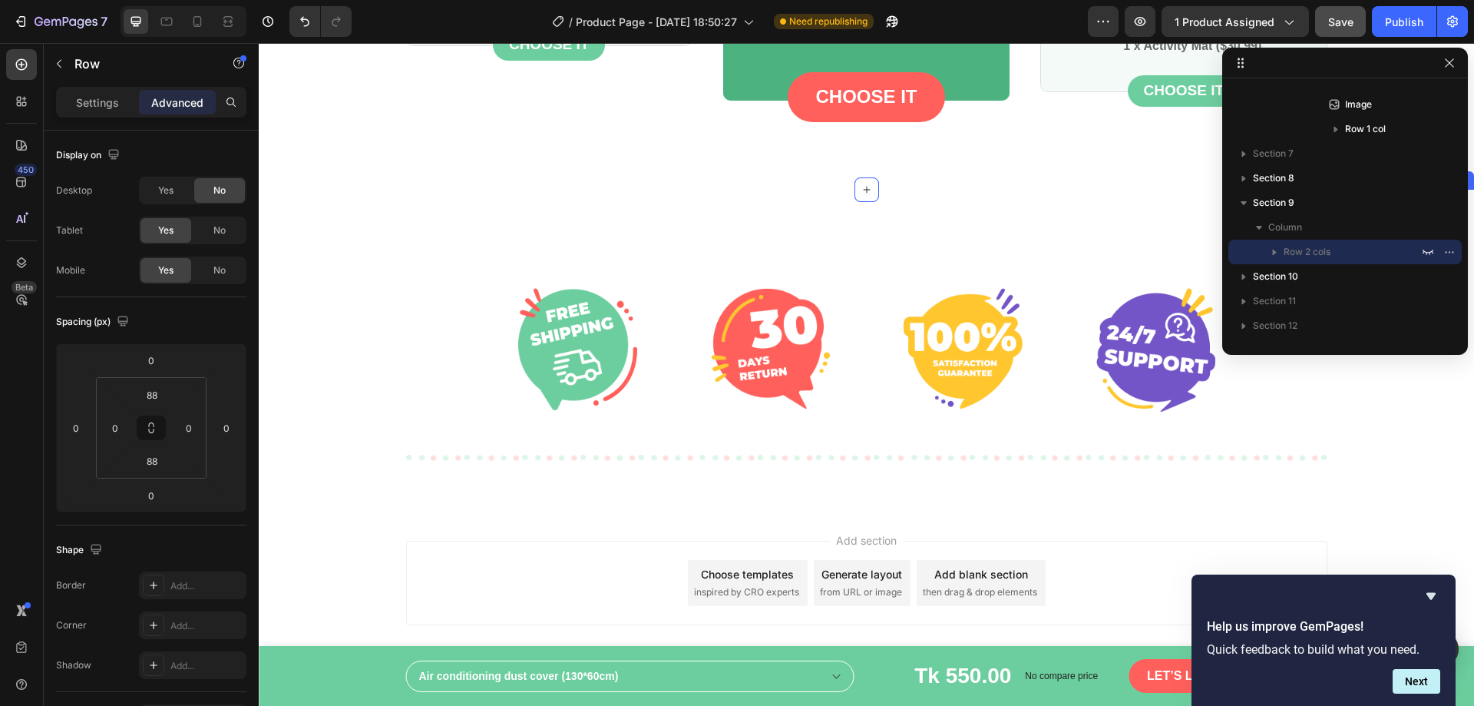
scroll to position [2674, 0]
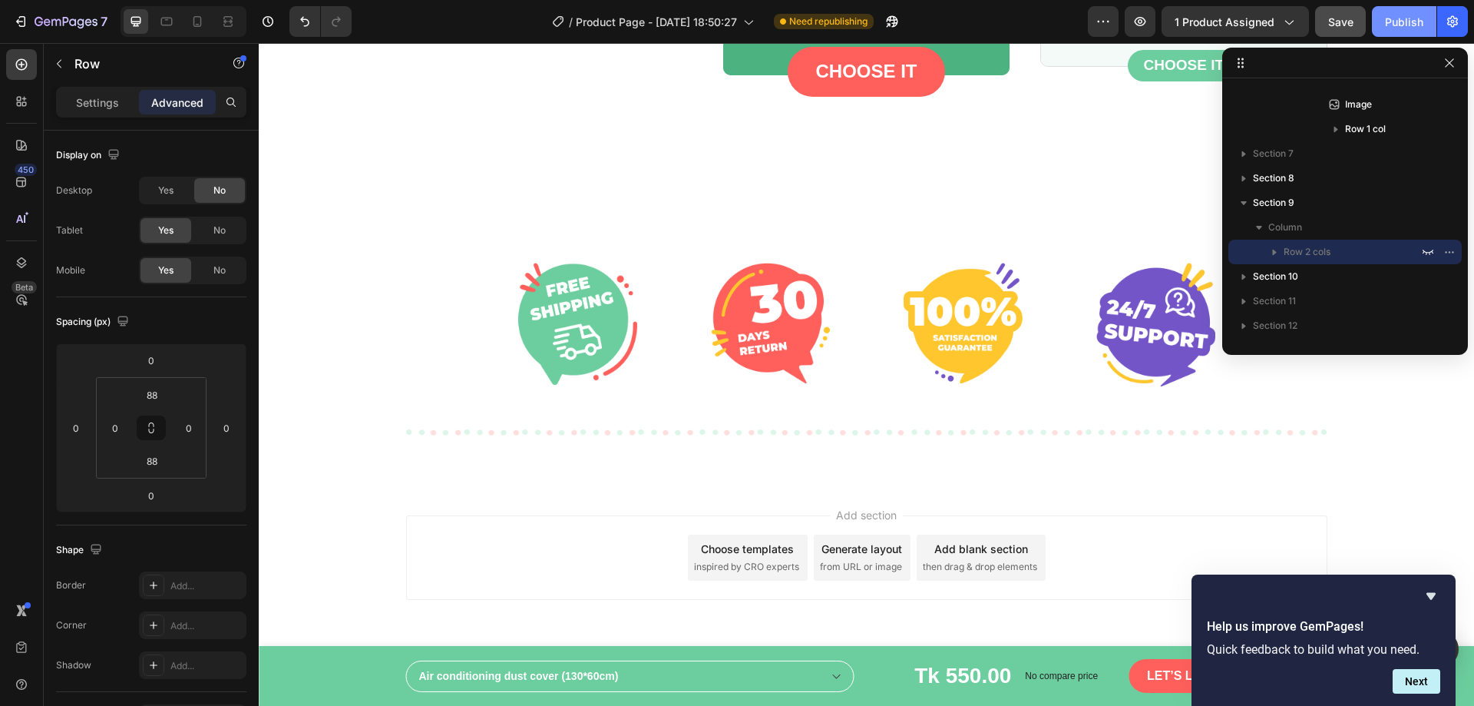
click at [1407, 22] on div "Publish" at bounding box center [1404, 22] width 38 height 16
